Goal: Task Accomplishment & Management: Manage account settings

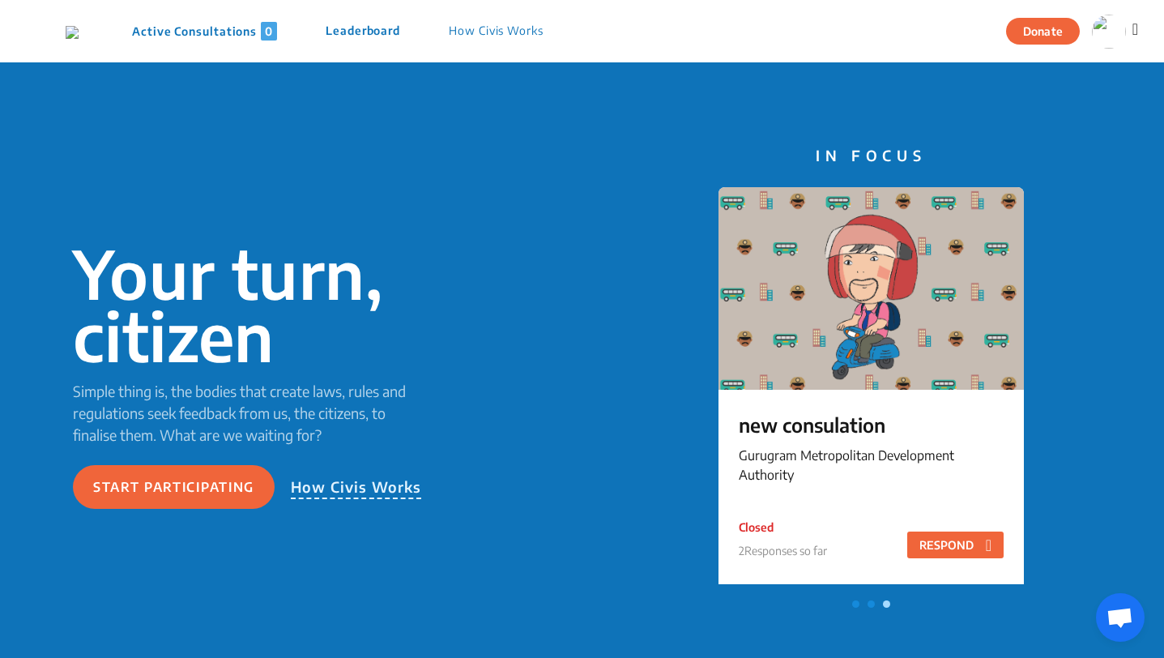
click at [1136, 29] on icon at bounding box center [1136, 29] width 6 height 16
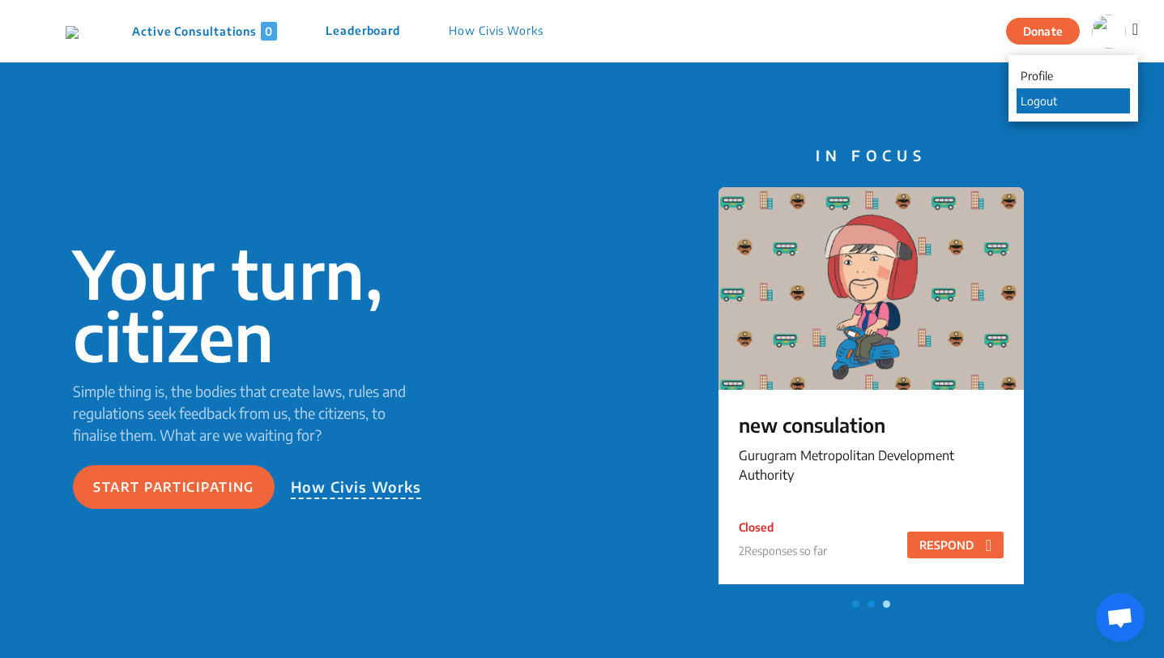
click at [1087, 102] on p "Logout" at bounding box center [1073, 100] width 113 height 25
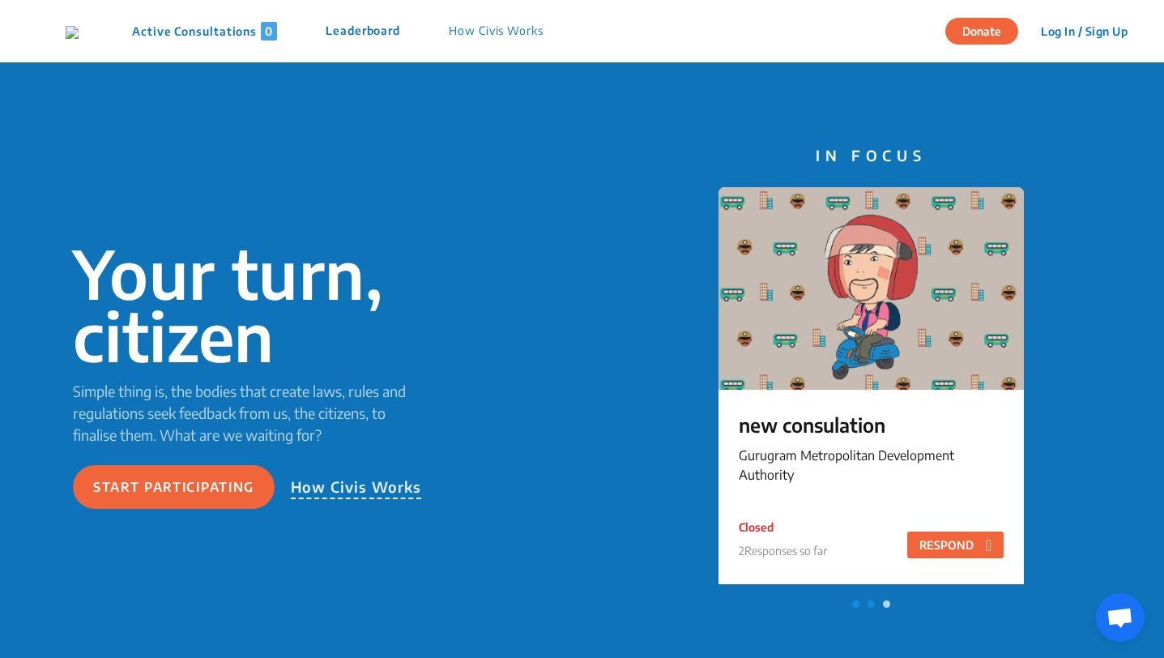
click at [1073, 33] on button "Log In / Sign Up" at bounding box center [1085, 31] width 108 height 25
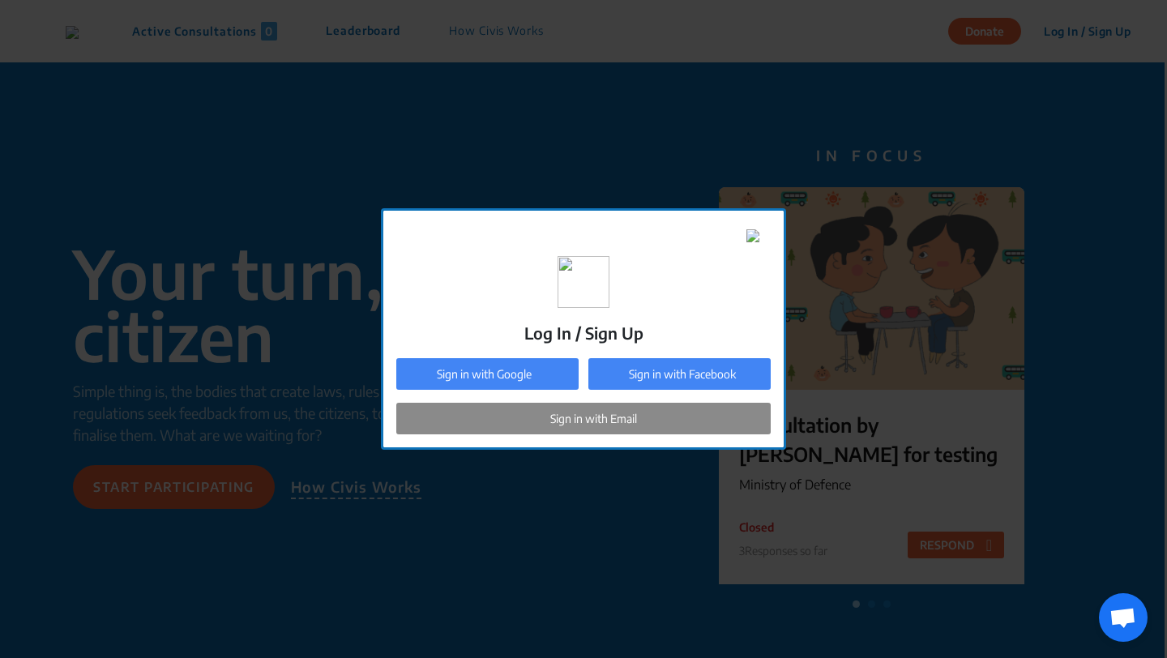
click at [571, 432] on div "Sign in with Email" at bounding box center [583, 419] width 374 height 32
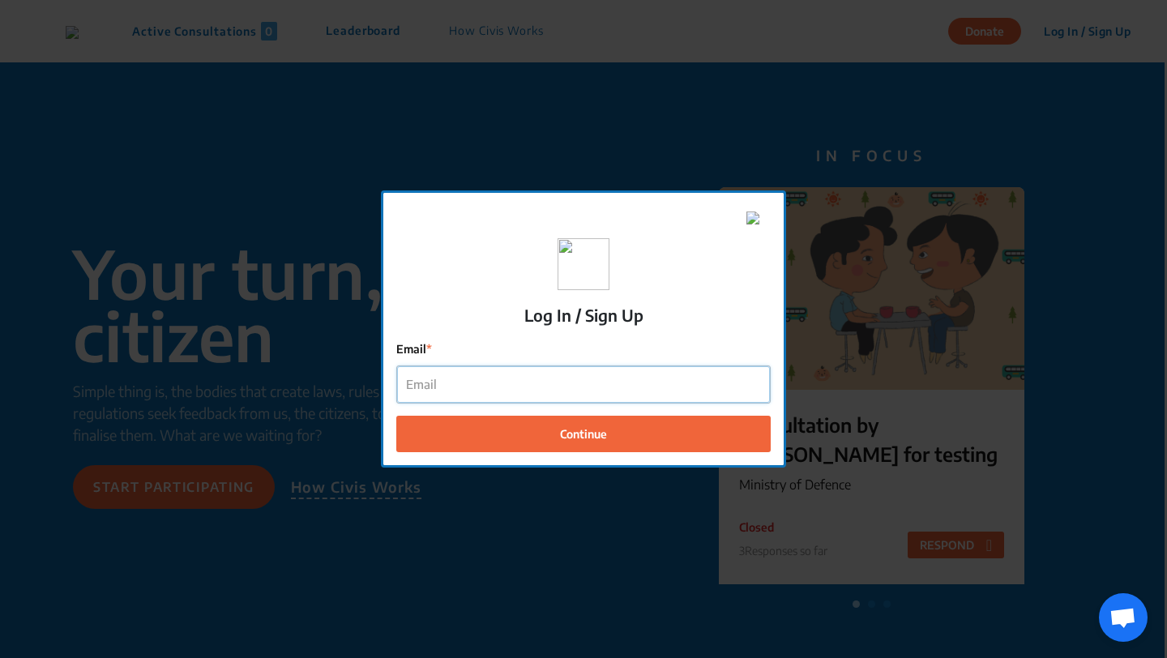
click at [462, 387] on input "Email" at bounding box center [583, 384] width 373 height 36
click at [413, 388] on input "[PERSON_NAME]+23@co" at bounding box center [583, 384] width 373 height 36
click at [502, 383] on input "[PERSON_NAME]+23@co" at bounding box center [583, 384] width 373 height 36
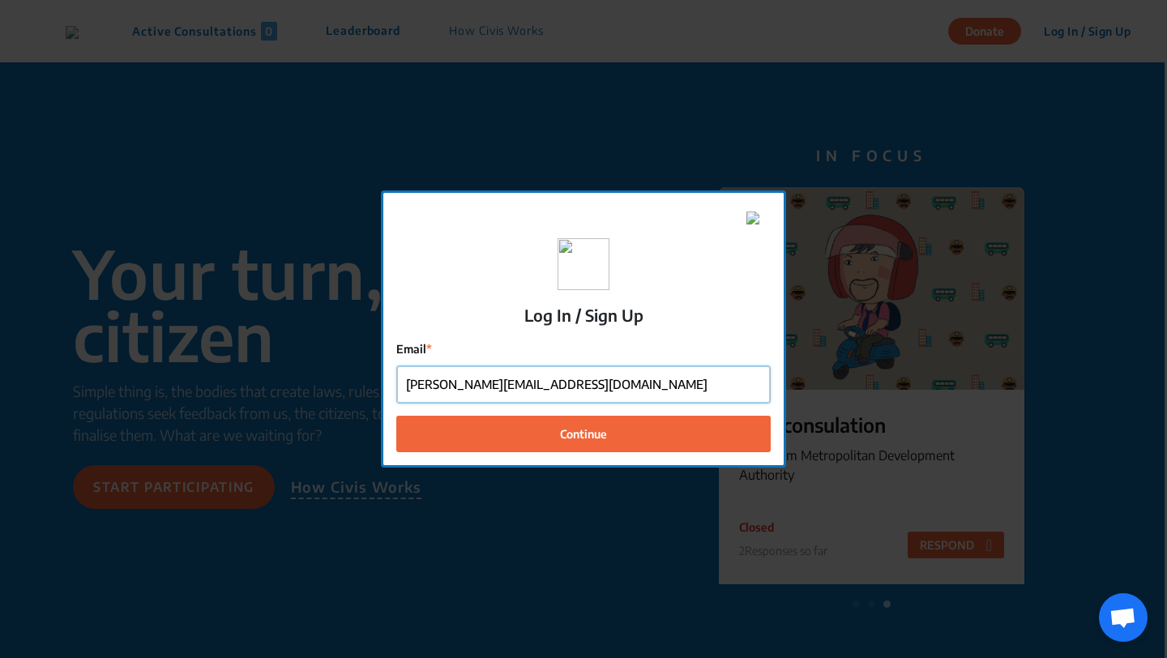
type input "[PERSON_NAME][EMAIL_ADDRESS][DOMAIN_NAME]"
click at [396, 416] on button "Continue" at bounding box center [583, 434] width 374 height 36
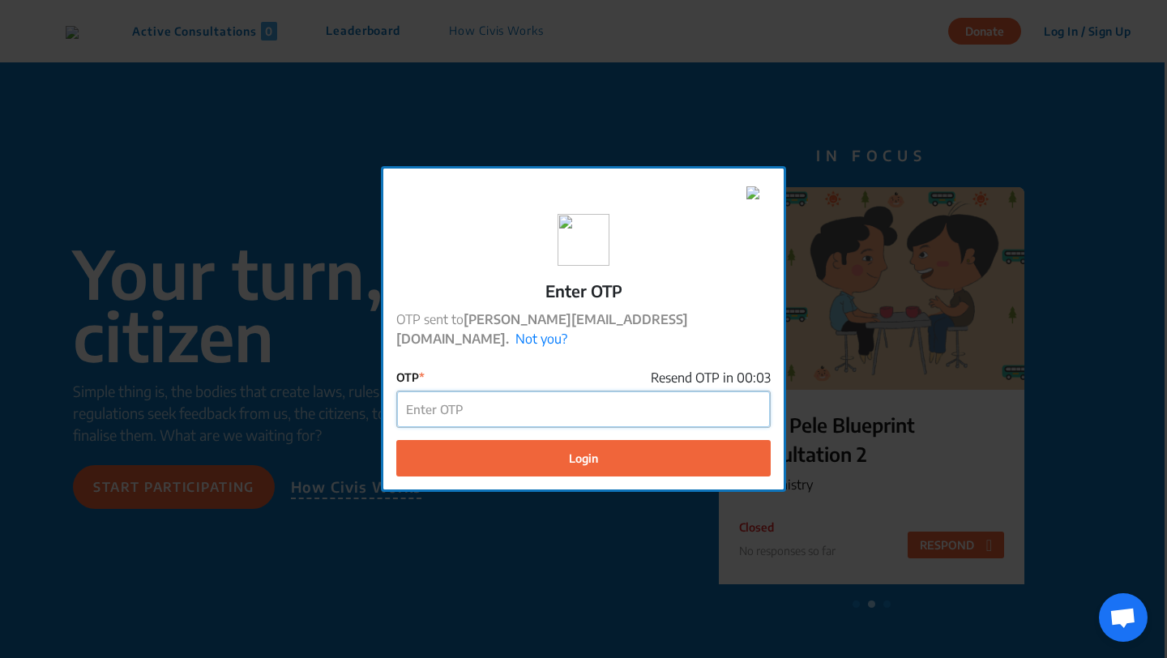
click at [452, 406] on input "OTP" at bounding box center [583, 409] width 373 height 36
paste input "324058"
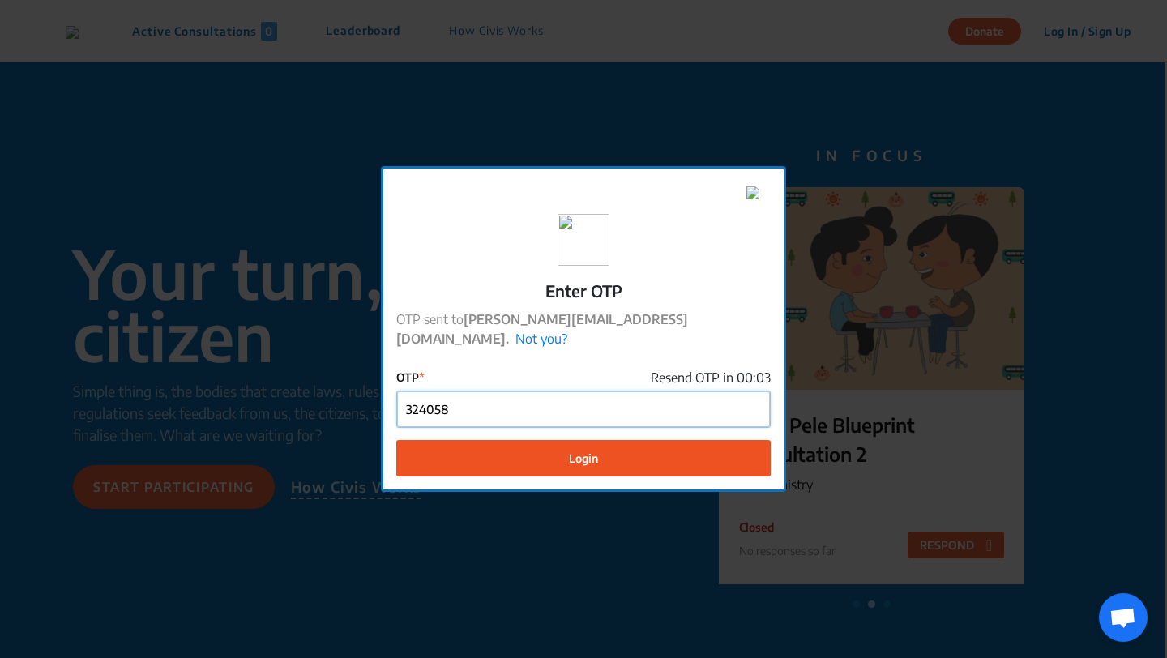
type input "324058"
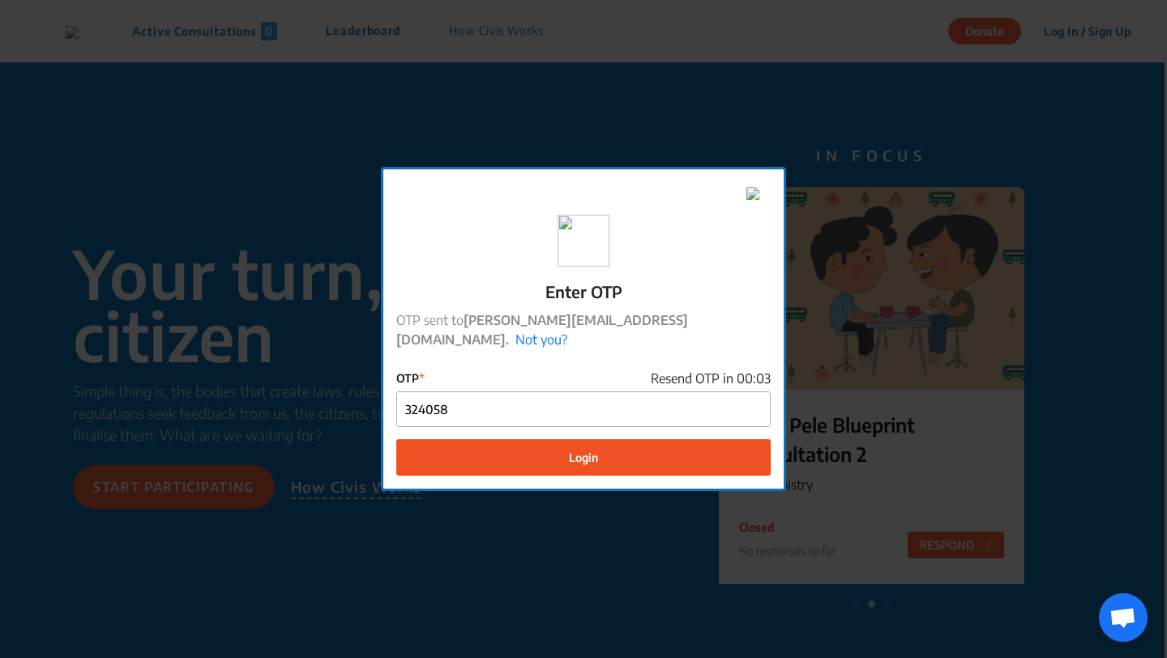
click at [459, 445] on button "Login" at bounding box center [583, 457] width 374 height 36
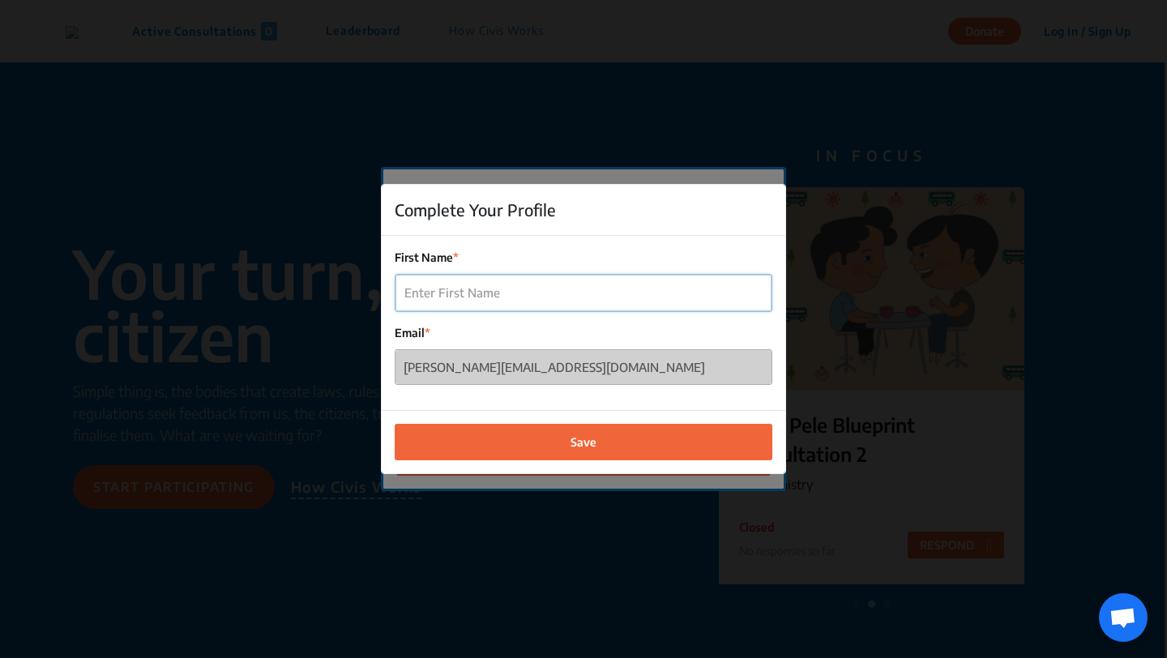
click at [490, 293] on input "First Name" at bounding box center [583, 293] width 376 height 36
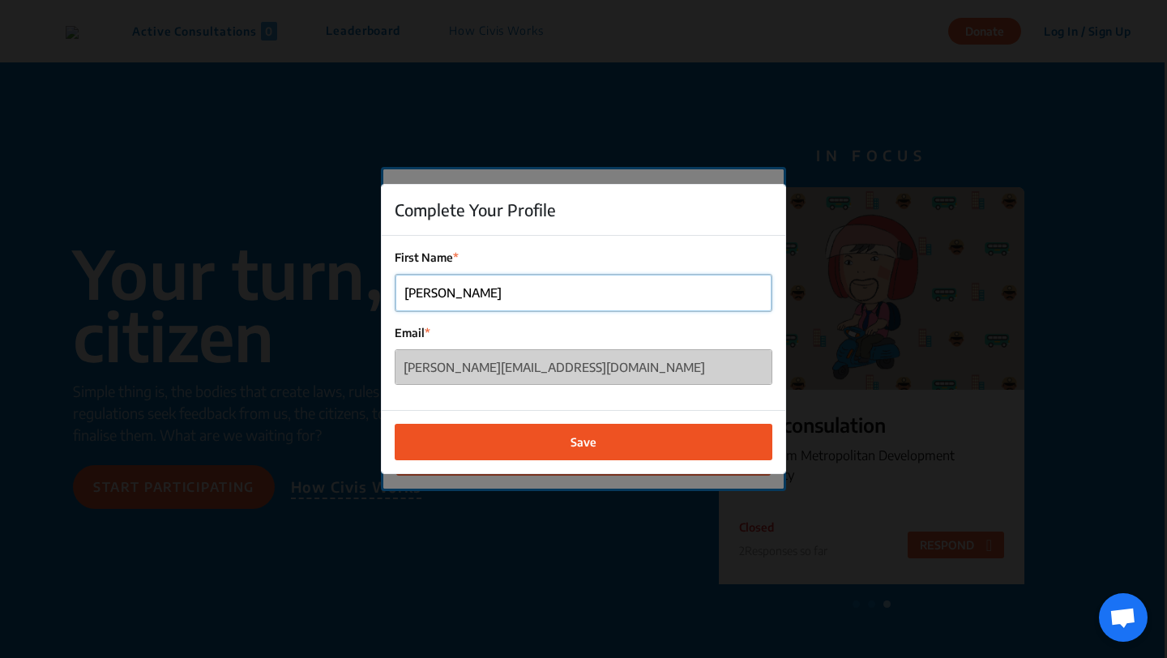
type input "[PERSON_NAME]"
click at [515, 433] on button "Save" at bounding box center [584, 441] width 378 height 36
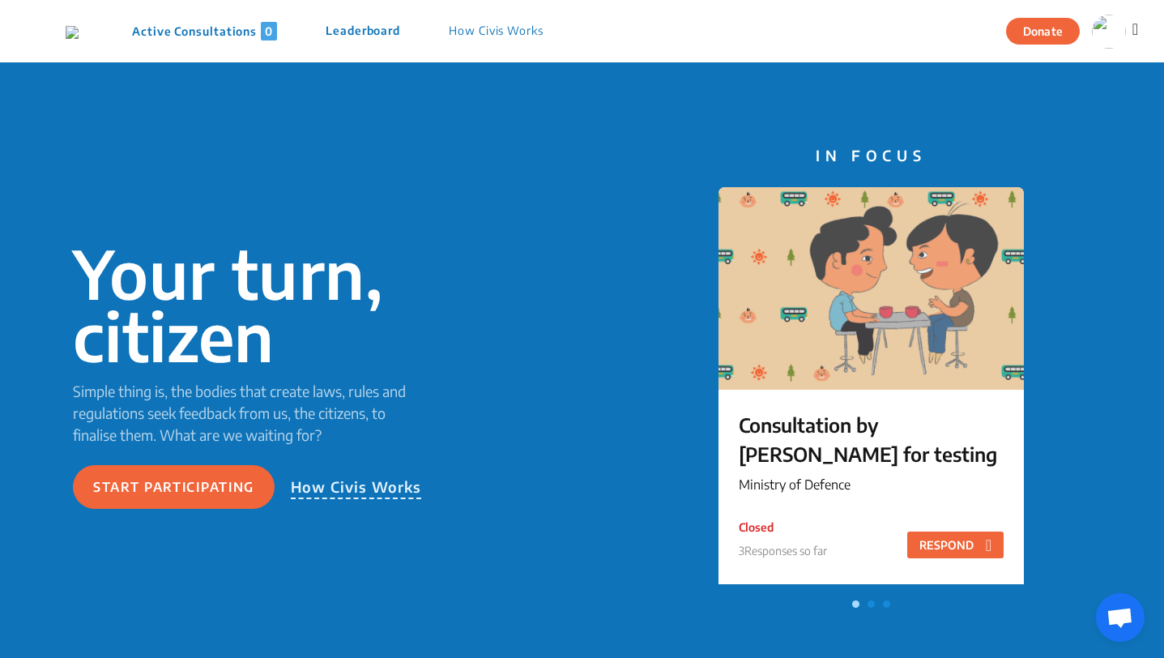
click at [1134, 34] on icon at bounding box center [1136, 29] width 6 height 16
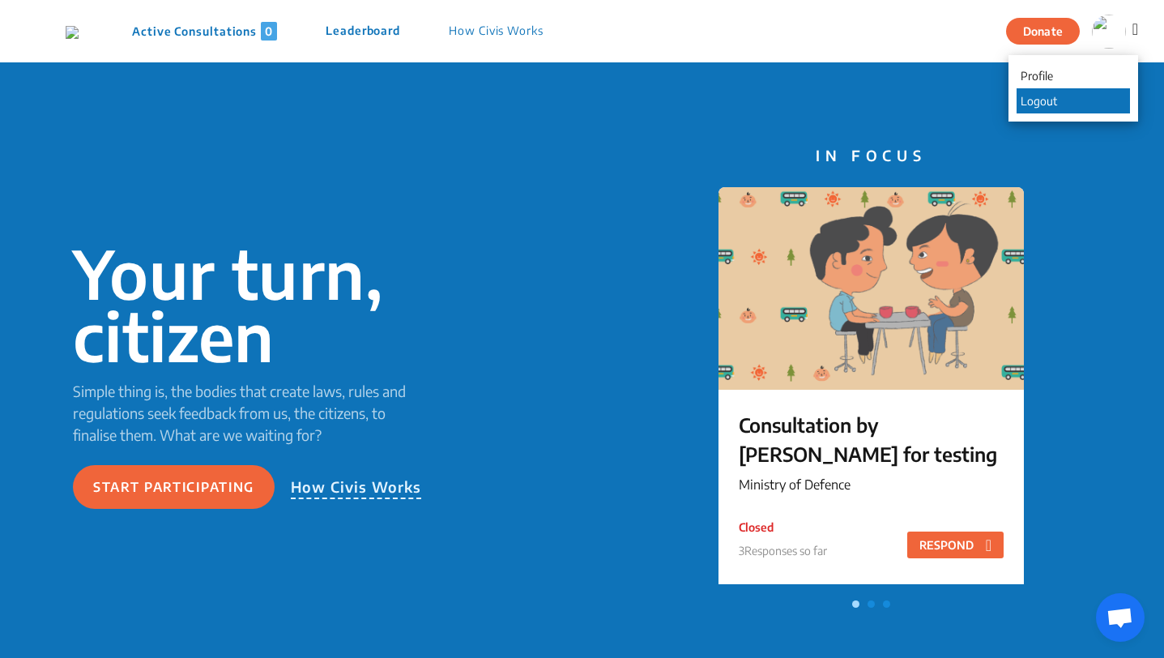
click at [1071, 105] on p "Logout" at bounding box center [1073, 100] width 113 height 25
